Goal: Task Accomplishment & Management: Use online tool/utility

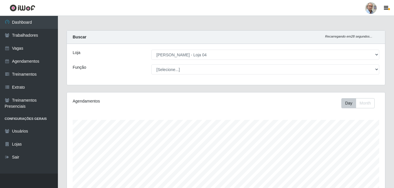
select select "251"
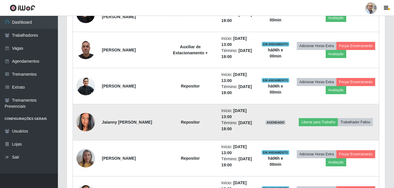
scroll to position [382, 0]
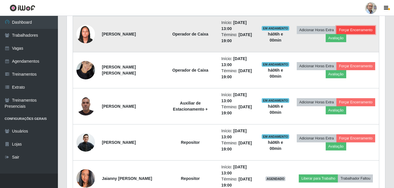
click at [336, 34] on button "Forçar Encerramento" at bounding box center [355, 30] width 39 height 8
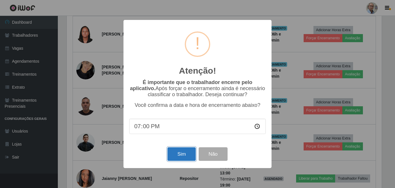
click at [180, 157] on button "Sim" at bounding box center [182, 155] width 28 height 14
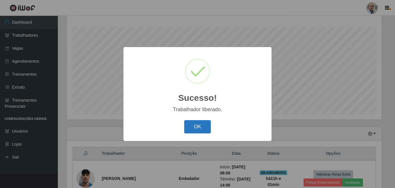
click at [194, 129] on button "OK" at bounding box center [197, 127] width 27 height 14
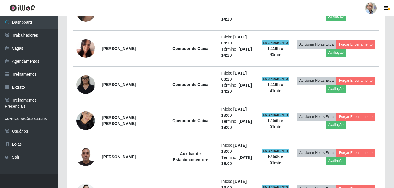
scroll to position [382, 0]
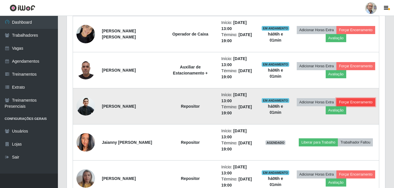
click at [336, 107] on button "Forçar Encerramento" at bounding box center [355, 102] width 39 height 8
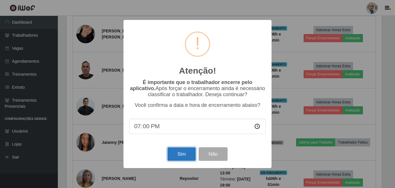
click at [181, 155] on button "Sim" at bounding box center [182, 155] width 28 height 14
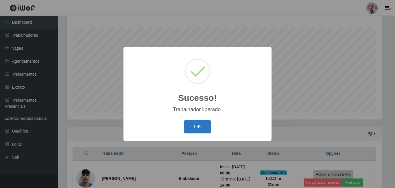
click at [193, 126] on button "OK" at bounding box center [197, 127] width 27 height 14
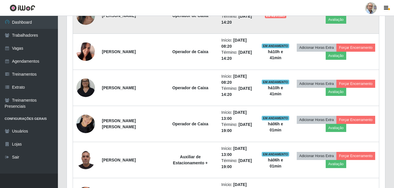
scroll to position [296, 0]
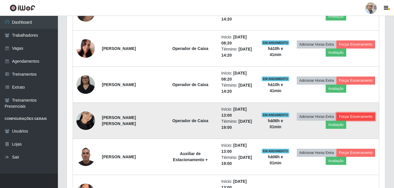
click at [336, 121] on button "Forçar Encerramento" at bounding box center [355, 117] width 39 height 8
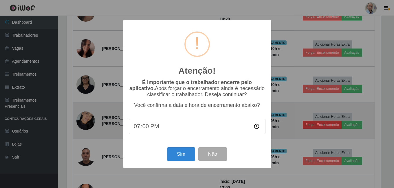
scroll to position [120, 315]
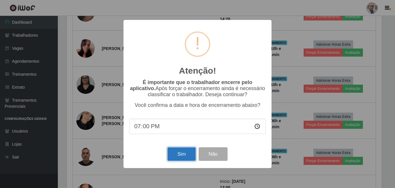
click at [179, 151] on button "Sim" at bounding box center [182, 155] width 28 height 14
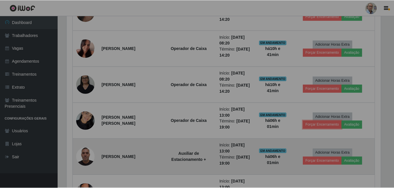
scroll to position [0, 0]
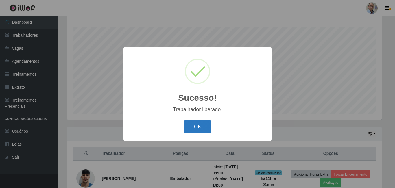
click at [194, 128] on button "OK" at bounding box center [197, 127] width 27 height 14
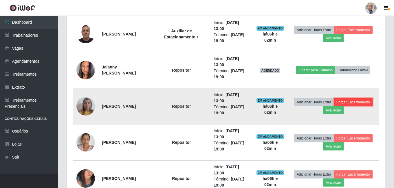
click at [334, 107] on button "Forçar Encerramento" at bounding box center [353, 102] width 39 height 8
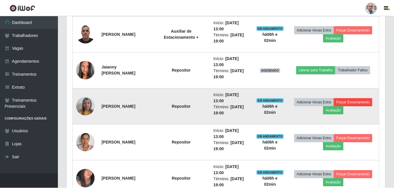
scroll to position [120, 315]
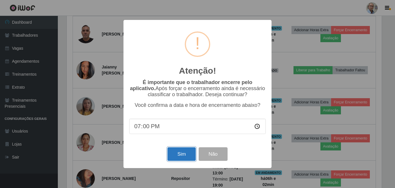
click at [185, 154] on button "Sim" at bounding box center [182, 155] width 28 height 14
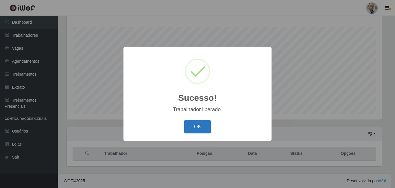
click at [198, 124] on button "OK" at bounding box center [197, 127] width 27 height 14
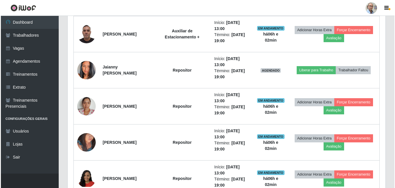
scroll to position [440, 0]
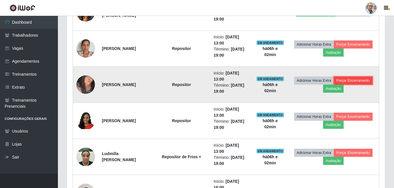
click at [334, 85] on button "Forçar Encerramento" at bounding box center [353, 81] width 39 height 8
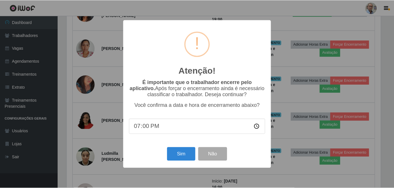
scroll to position [120, 315]
click at [189, 153] on button "Sim" at bounding box center [182, 155] width 28 height 14
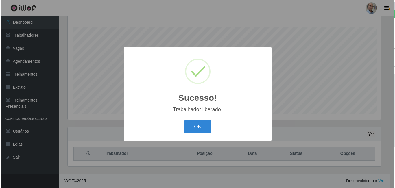
scroll to position [93, 0]
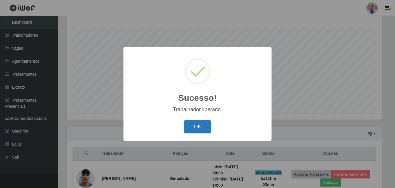
click at [198, 126] on button "OK" at bounding box center [197, 127] width 27 height 14
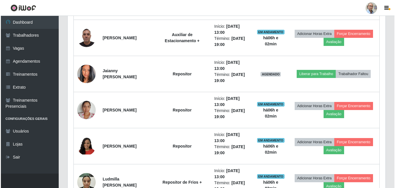
scroll to position [411, 0]
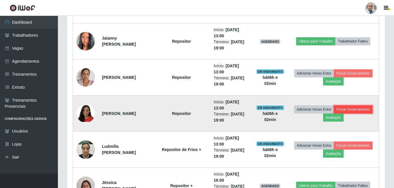
click at [334, 114] on button "Forçar Encerramento" at bounding box center [353, 110] width 39 height 8
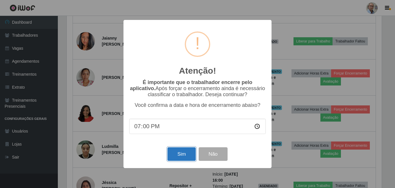
click at [174, 156] on button "Sim" at bounding box center [182, 155] width 28 height 14
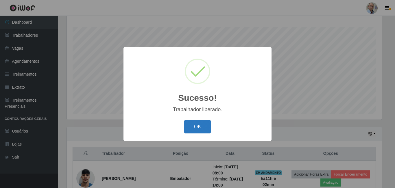
click at [192, 127] on button "OK" at bounding box center [197, 127] width 27 height 14
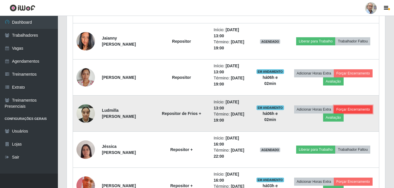
click at [334, 114] on button "Forçar Encerramento" at bounding box center [353, 110] width 39 height 8
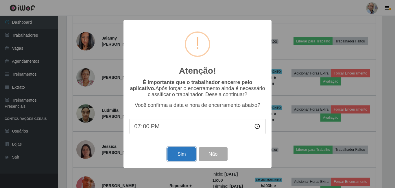
click at [183, 155] on button "Sim" at bounding box center [182, 155] width 28 height 14
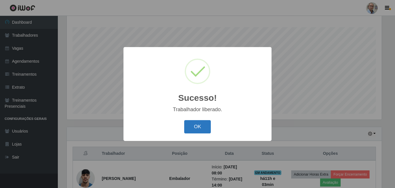
click at [190, 127] on button "OK" at bounding box center [197, 127] width 27 height 14
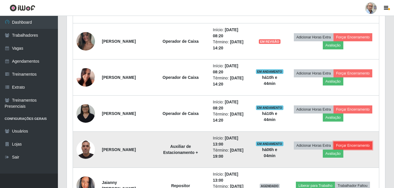
click at [333, 150] on button "Forçar Encerramento" at bounding box center [352, 146] width 39 height 8
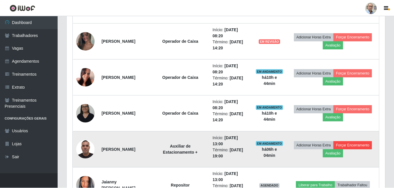
scroll to position [120, 315]
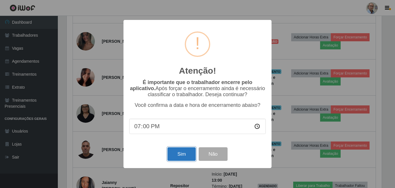
click at [182, 156] on button "Sim" at bounding box center [182, 155] width 28 height 14
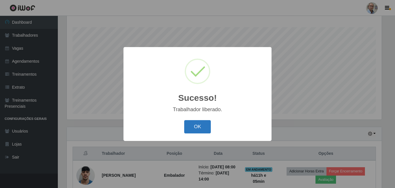
click at [201, 133] on button "OK" at bounding box center [197, 127] width 27 height 14
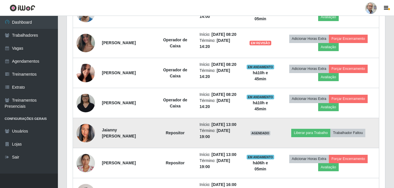
scroll to position [296, 0]
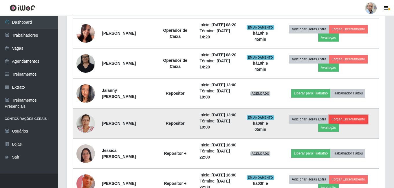
click at [344, 124] on button "Forçar Encerramento" at bounding box center [348, 119] width 39 height 8
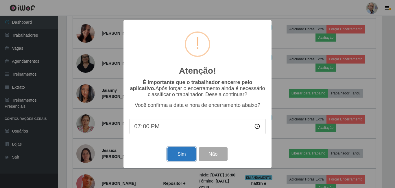
click at [180, 156] on button "Sim" at bounding box center [182, 155] width 28 height 14
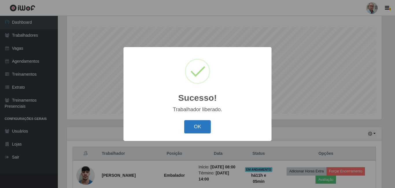
click at [198, 124] on button "OK" at bounding box center [197, 127] width 27 height 14
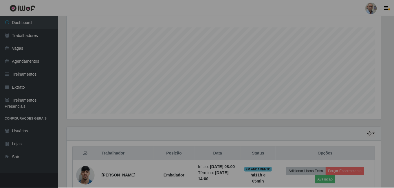
scroll to position [120, 318]
